Goal: Answer question/provide support

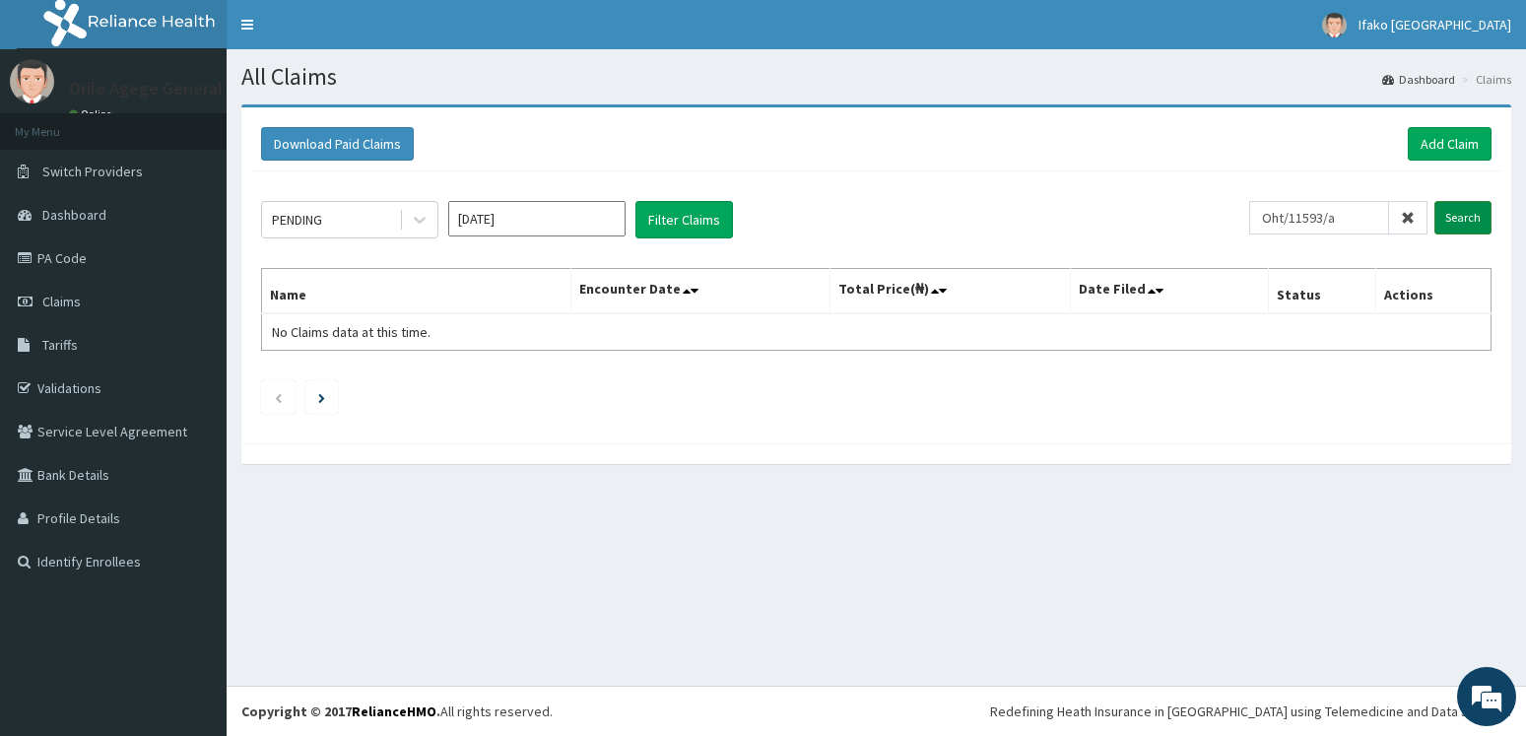
type input "Oht/11593/a"
click at [1449, 220] on input "Search" at bounding box center [1463, 217] width 57 height 33
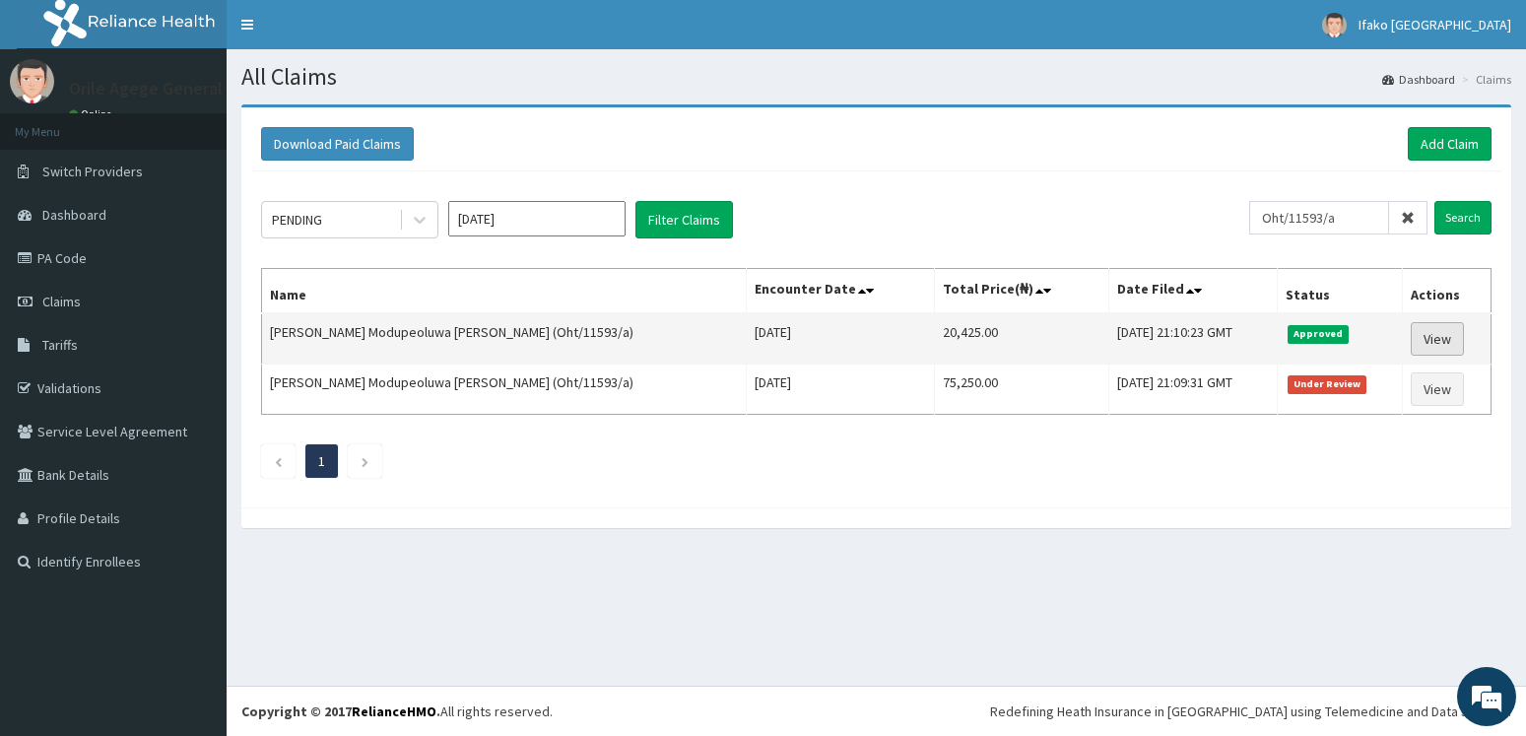
click at [1428, 339] on link "View" at bounding box center [1437, 338] width 53 height 33
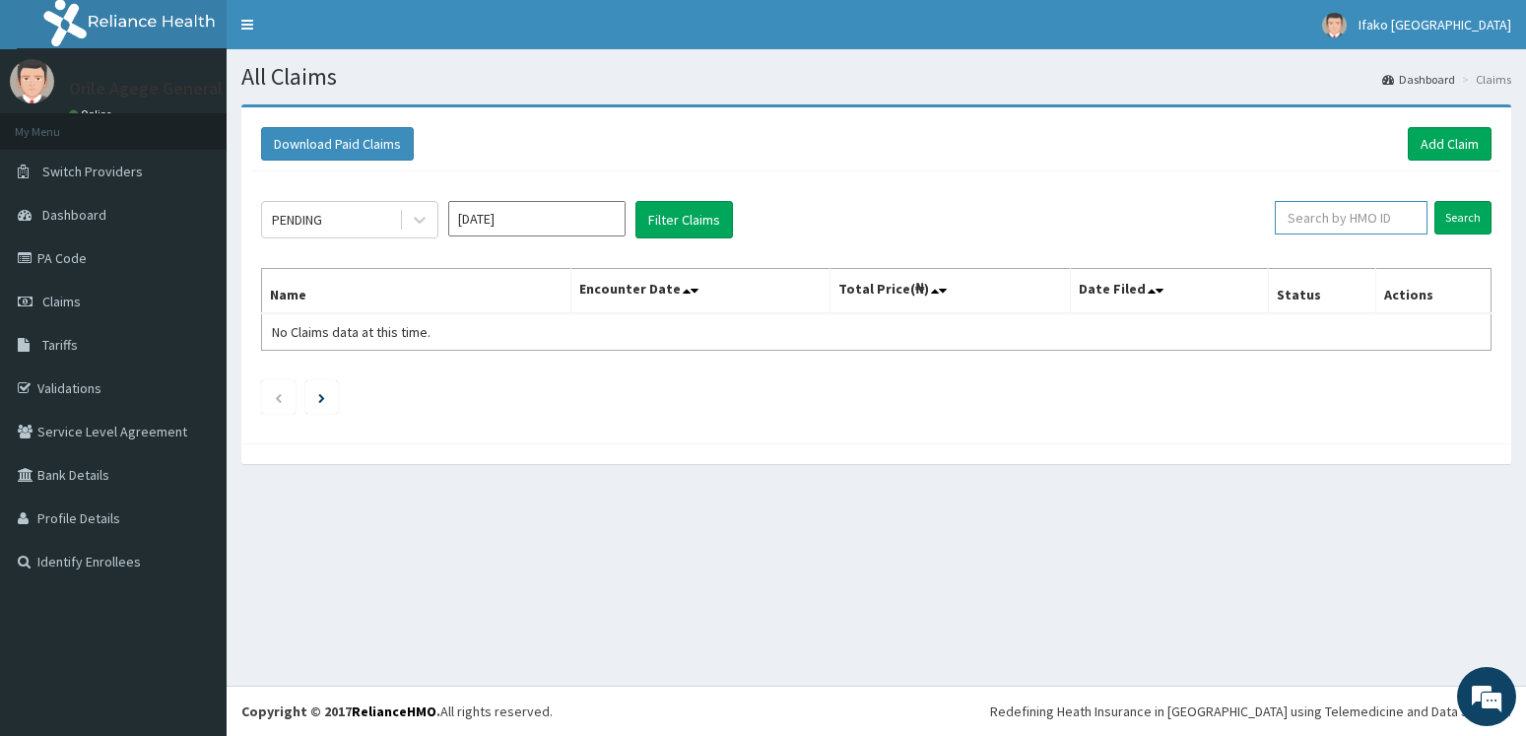
click at [1328, 214] on input "text" at bounding box center [1351, 217] width 153 height 33
paste input "Oht/11593/a"
type input "Oht/11593/a"
click at [1458, 214] on input "Search" at bounding box center [1463, 217] width 57 height 33
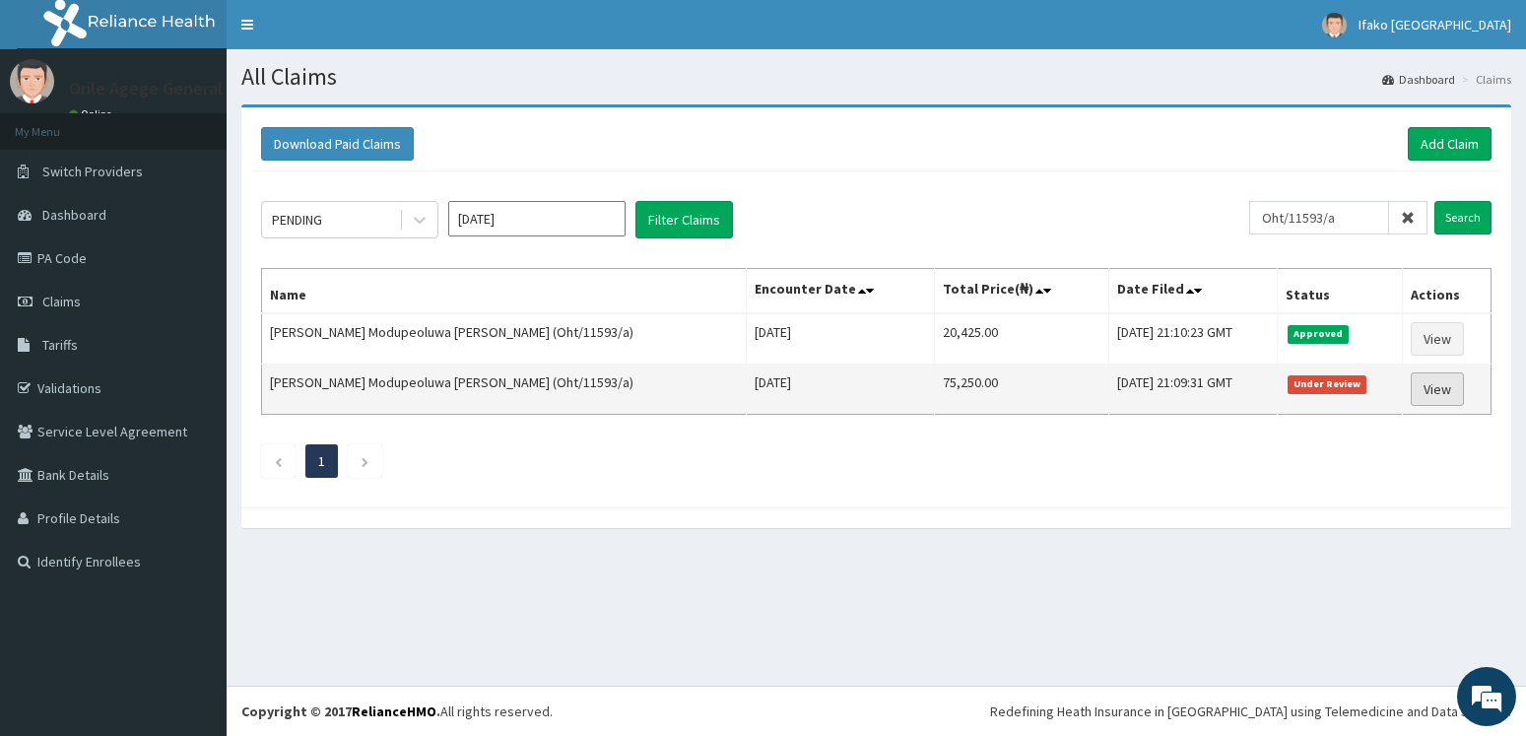
click at [1426, 392] on link "View" at bounding box center [1437, 388] width 53 height 33
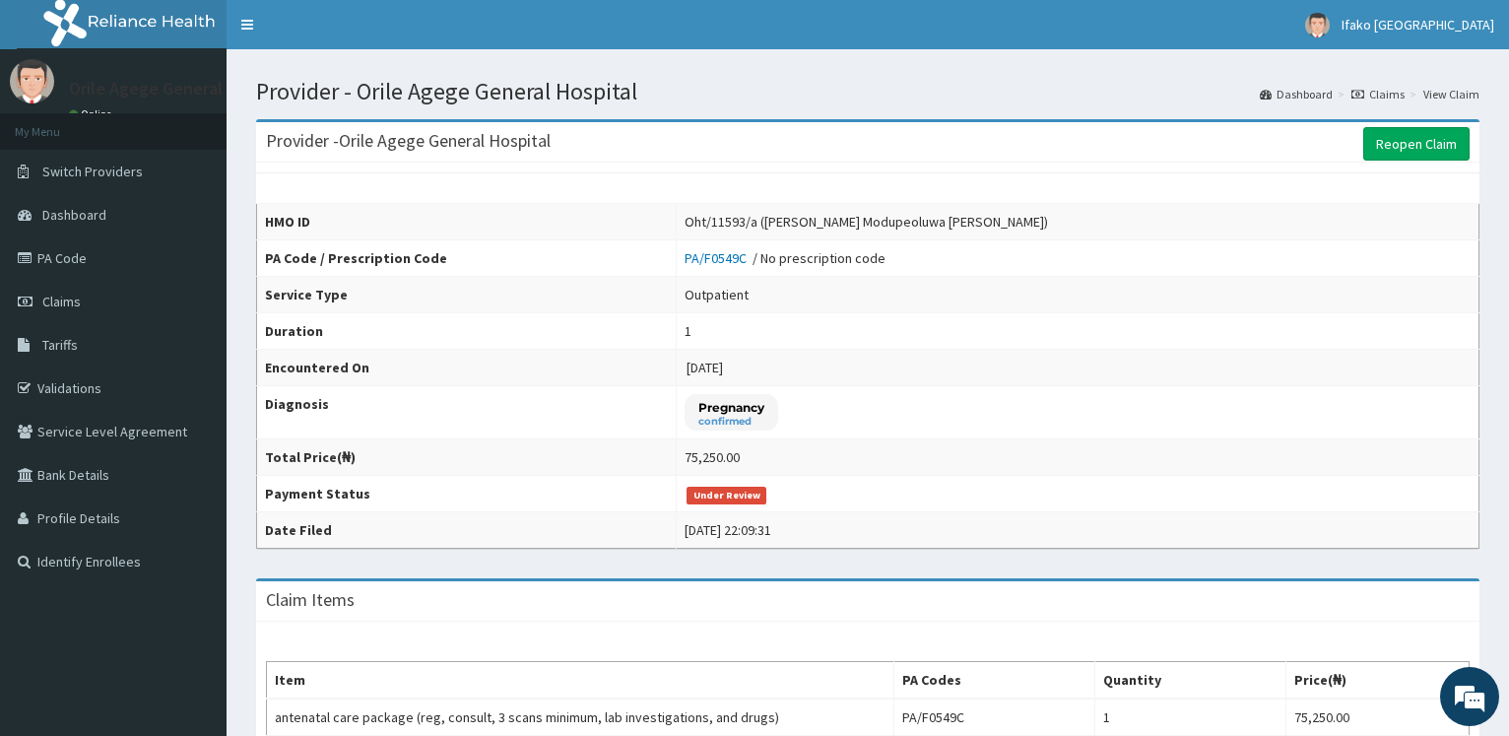
scroll to position [432, 0]
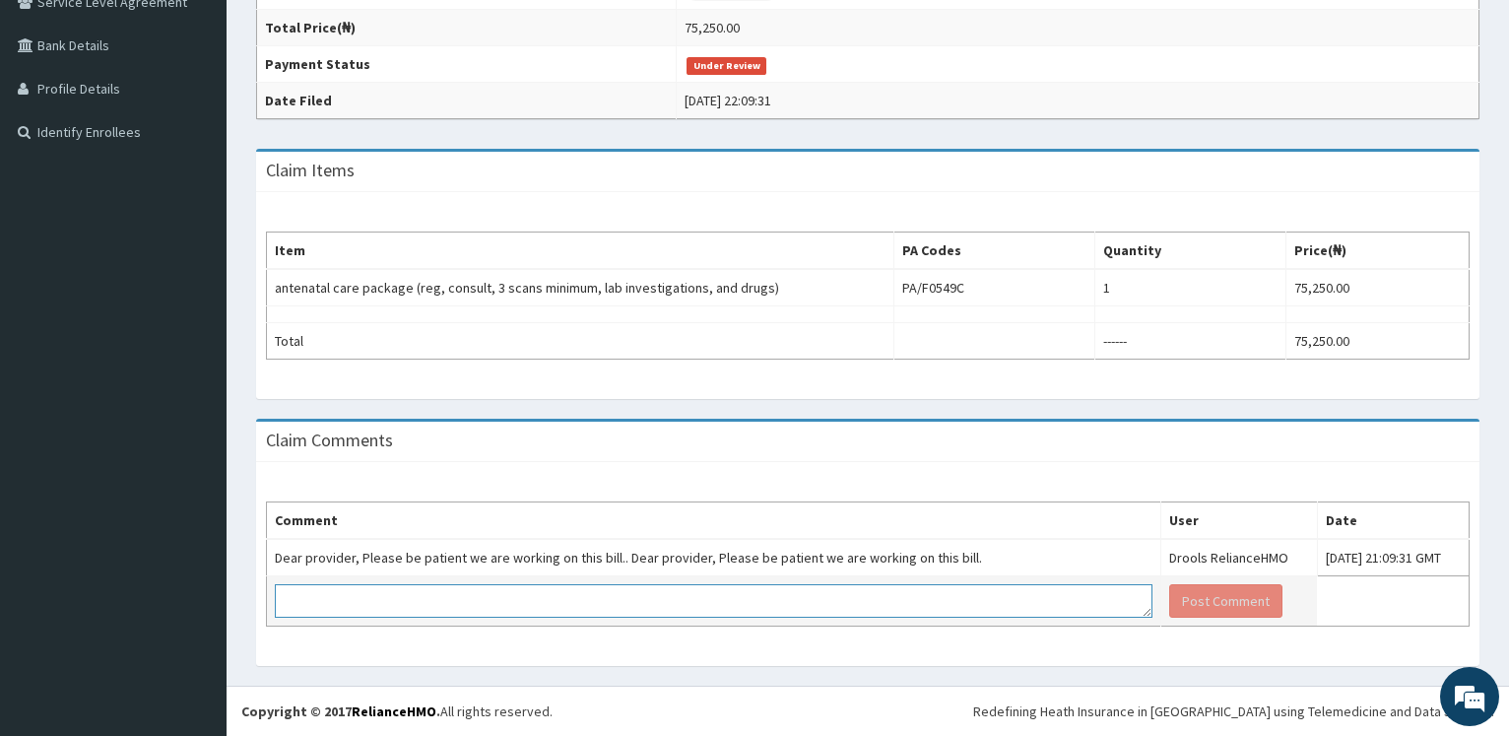
click at [655, 604] on textarea at bounding box center [714, 600] width 878 height 33
type textarea "kindly approve and pay claim long over due"
click at [1170, 597] on button "Post Comment" at bounding box center [1226, 600] width 113 height 33
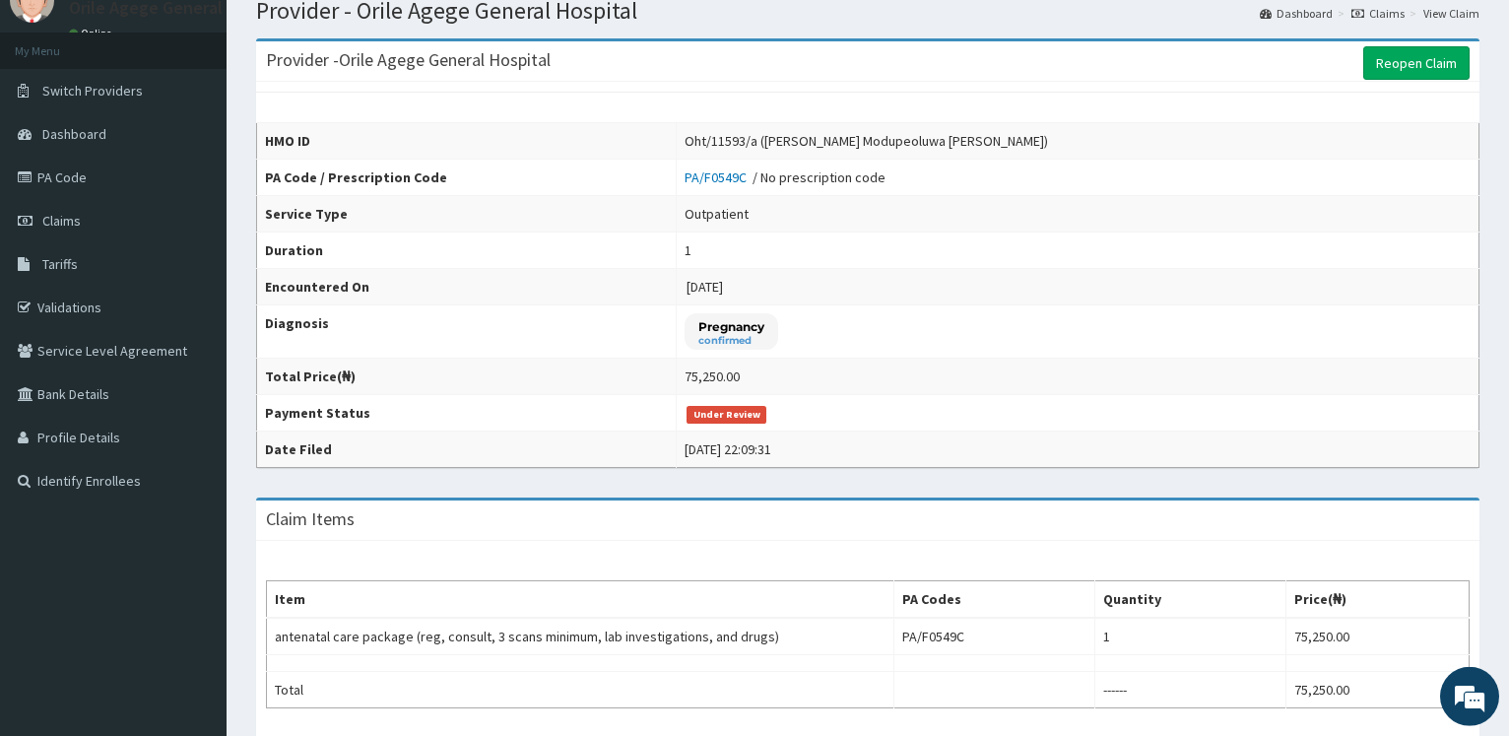
scroll to position [80, 0]
click at [74, 178] on link "PA Code" at bounding box center [113, 178] width 227 height 43
